Goal: Task Accomplishment & Management: Manage account settings

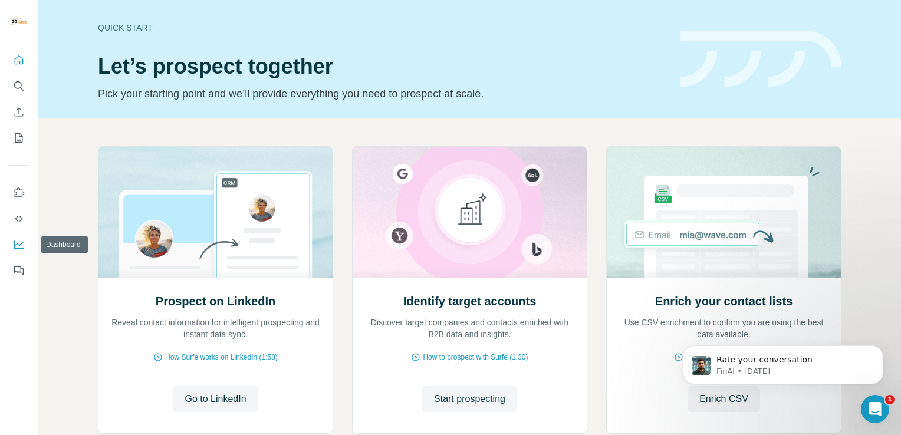
click at [19, 250] on icon "Dashboard" at bounding box center [19, 245] width 12 height 12
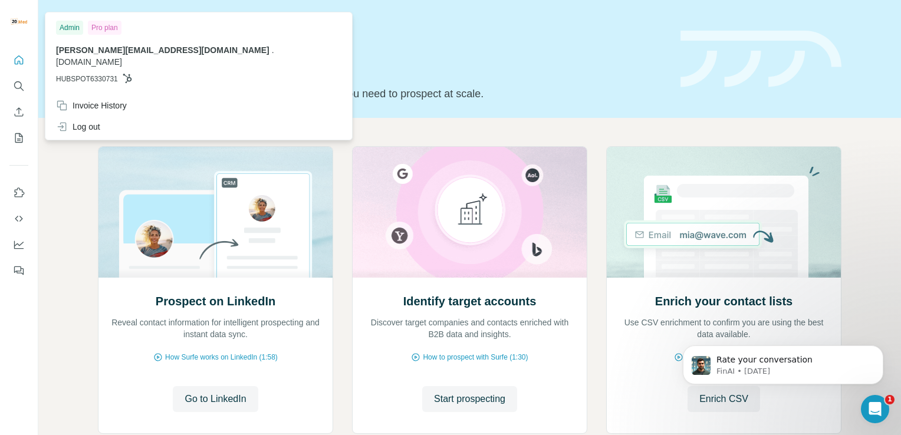
click at [16, 22] on img at bounding box center [18, 21] width 19 height 19
click at [102, 100] on div "Invoice History" at bounding box center [91, 106] width 71 height 12
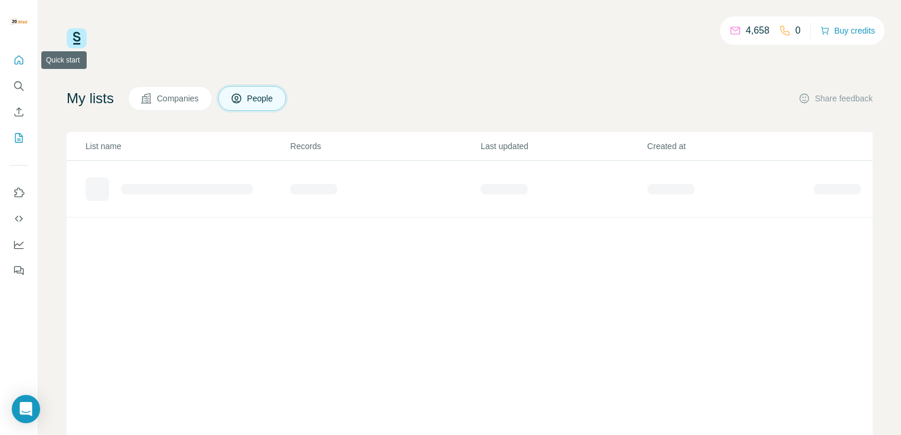
click at [14, 60] on icon "Quick start" at bounding box center [19, 60] width 12 height 12
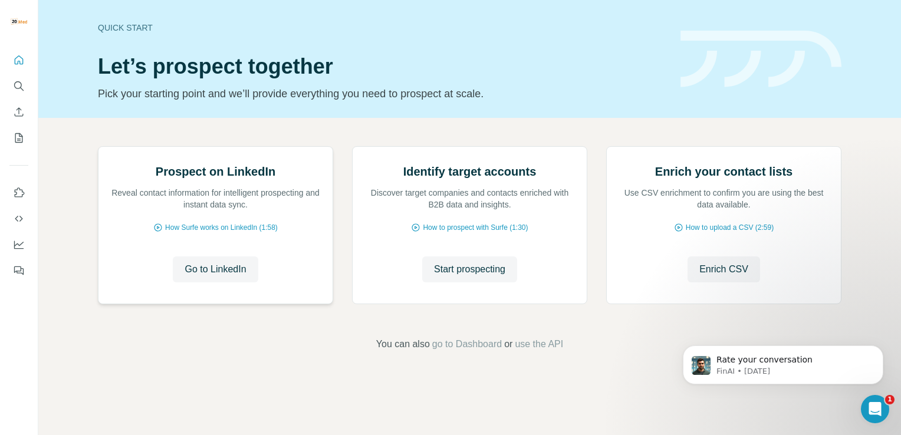
scroll to position [74, 0]
click at [12, 243] on button "Dashboard" at bounding box center [18, 244] width 19 height 21
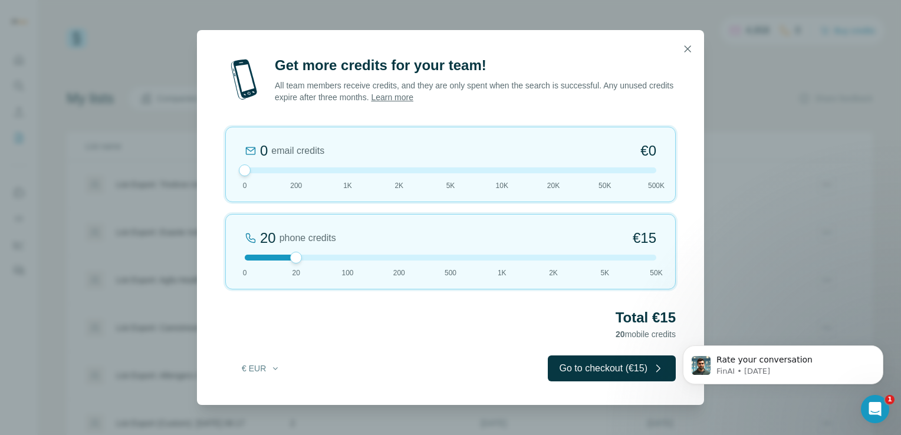
drag, startPoint x: 293, startPoint y: 170, endPoint x: 219, endPoint y: 168, distance: 74.3
click at [219, 168] on div "Get more credits for your team! All team members receive credits, and they are …" at bounding box center [450, 230] width 507 height 349
click at [692, 238] on div "Get more credits for your team! All team members receive credits, and they are …" at bounding box center [450, 230] width 507 height 349
click at [275, 361] on button "€ EUR" at bounding box center [261, 368] width 55 height 21
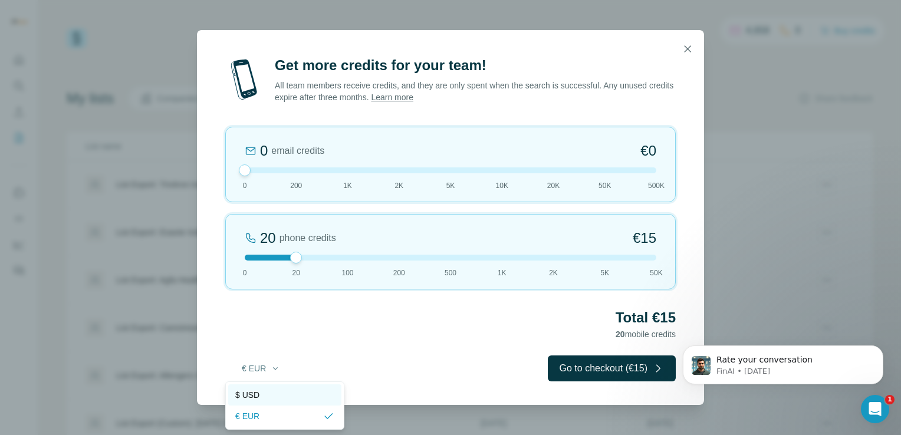
click at [248, 403] on div "$ USD" at bounding box center [284, 395] width 113 height 21
